Goal: Task Accomplishment & Management: Use online tool/utility

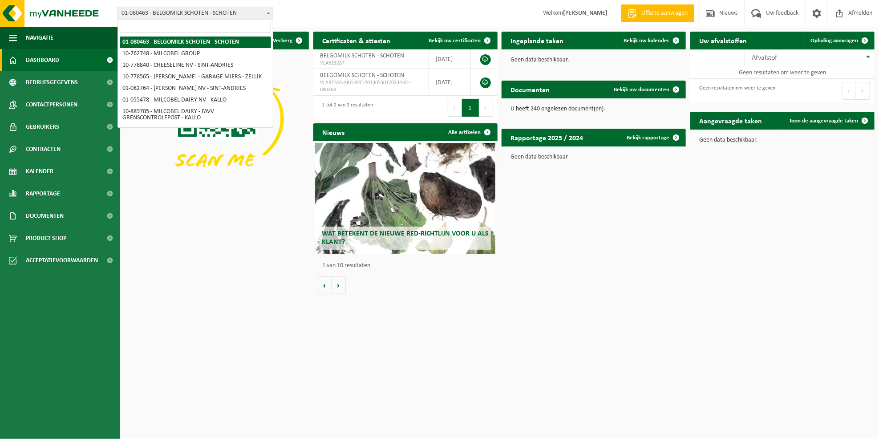
click at [268, 15] on span at bounding box center [268, 13] width 9 height 12
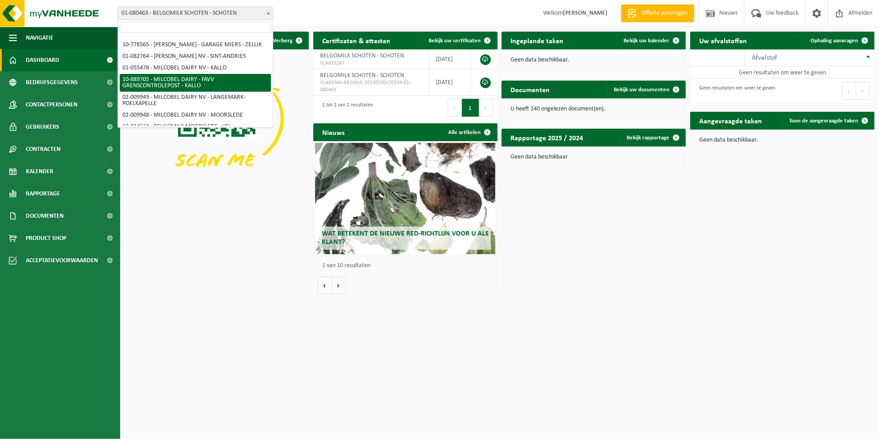
scroll to position [56, 0]
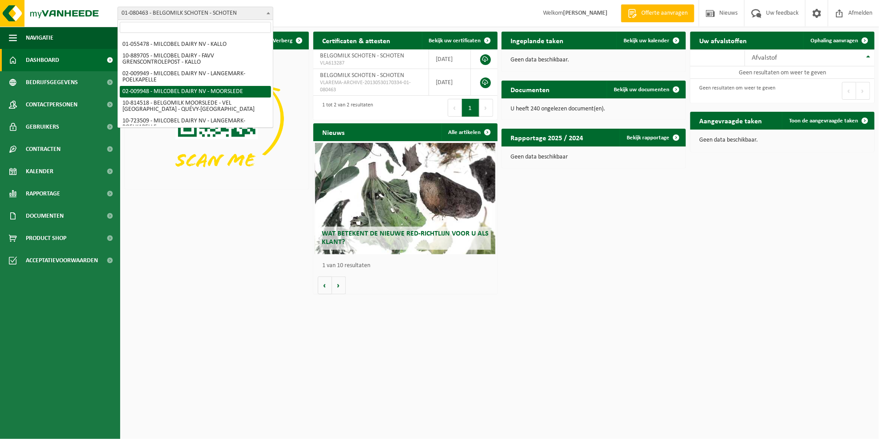
select select "1949"
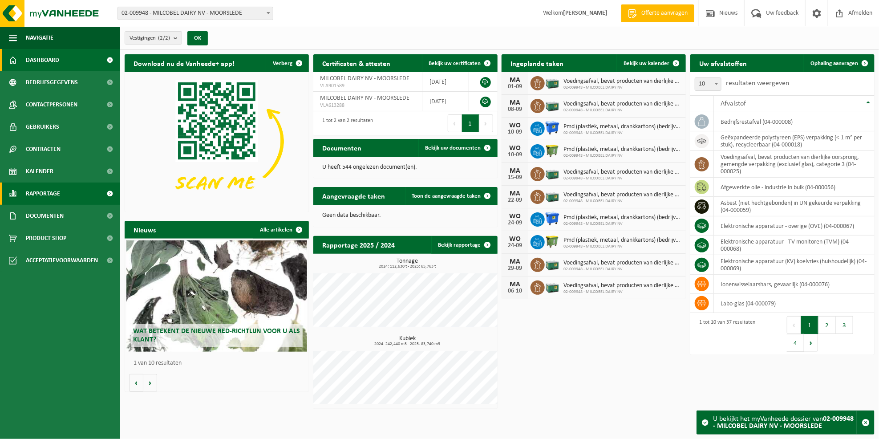
click at [52, 194] on span "Rapportage" at bounding box center [43, 194] width 34 height 22
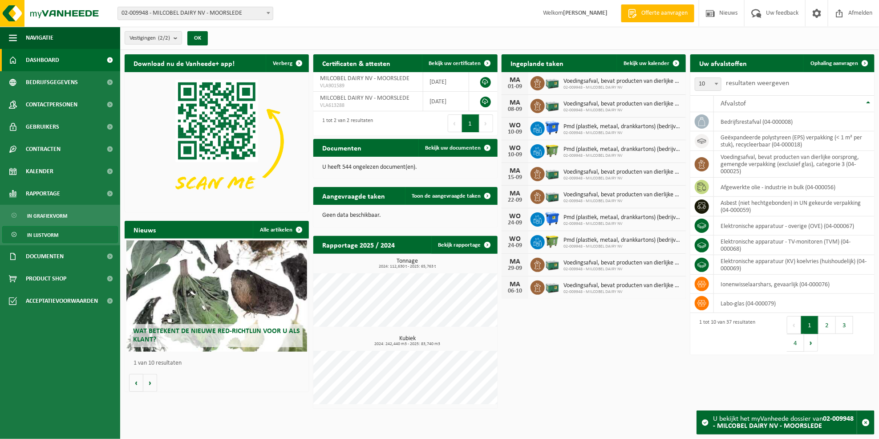
click at [52, 234] on span "In lijstvorm" at bounding box center [42, 235] width 31 height 17
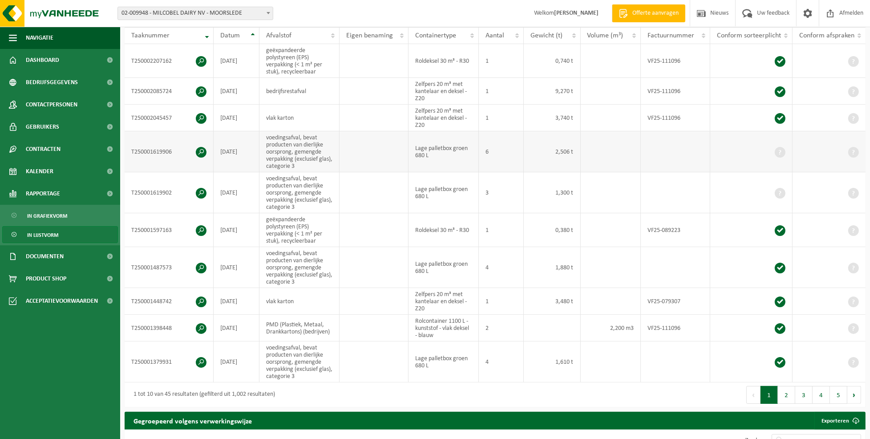
scroll to position [170, 0]
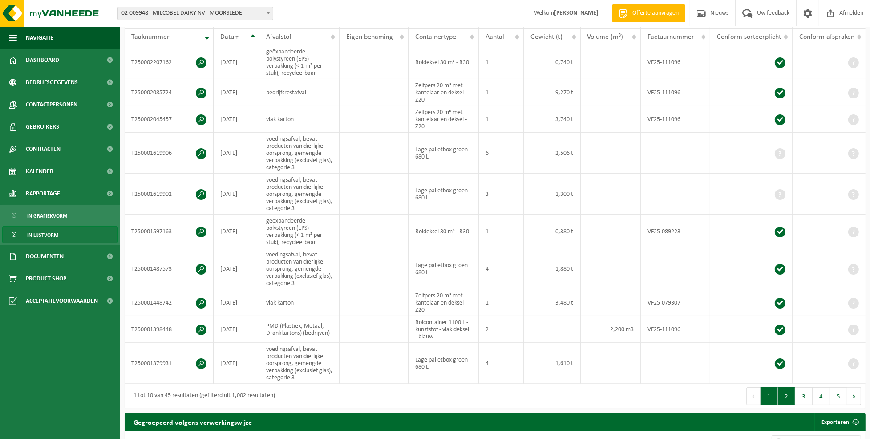
click at [784, 395] on button "2" at bounding box center [786, 396] width 17 height 18
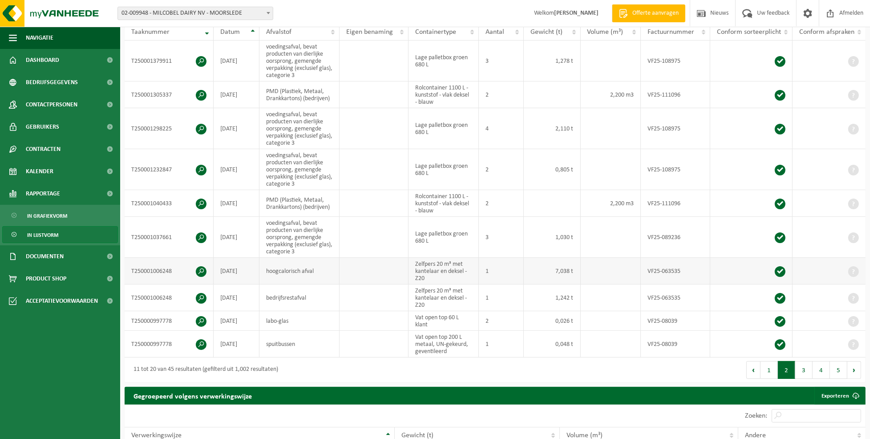
scroll to position [175, 0]
click at [802, 371] on button "3" at bounding box center [803, 370] width 17 height 18
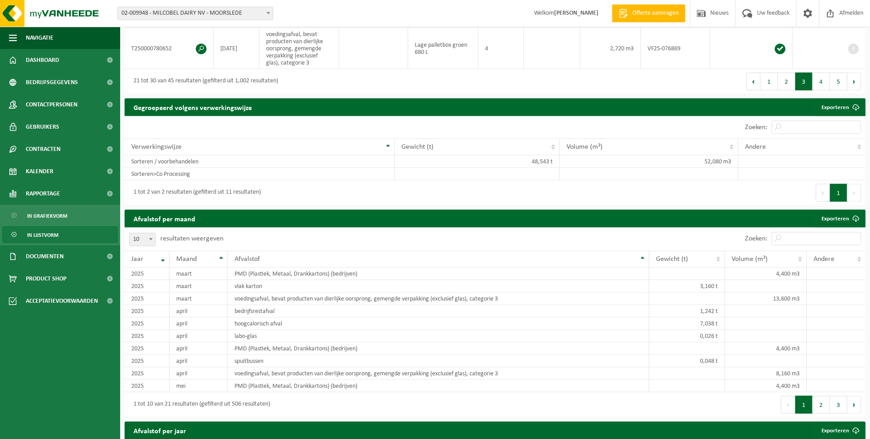
scroll to position [500, 0]
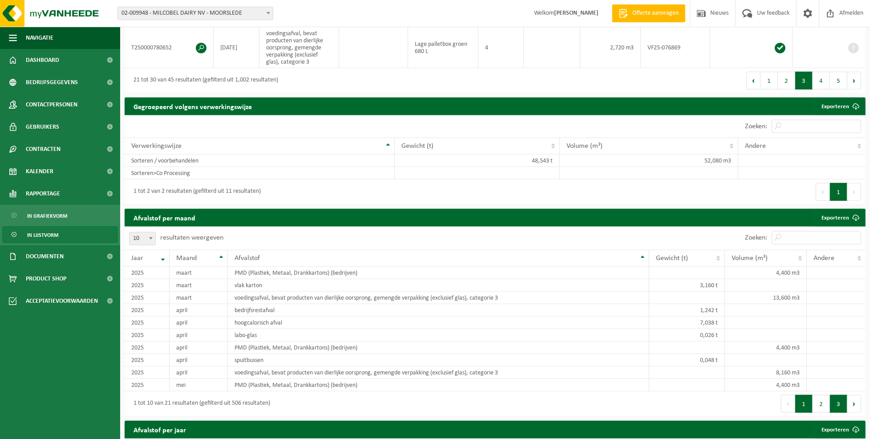
click at [837, 406] on button "3" at bounding box center [838, 404] width 17 height 18
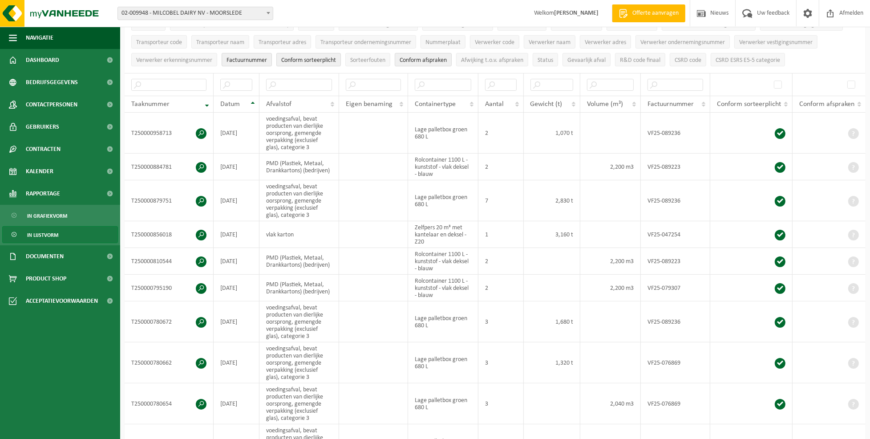
scroll to position [102, 0]
